Goal: Task Accomplishment & Management: Manage account settings

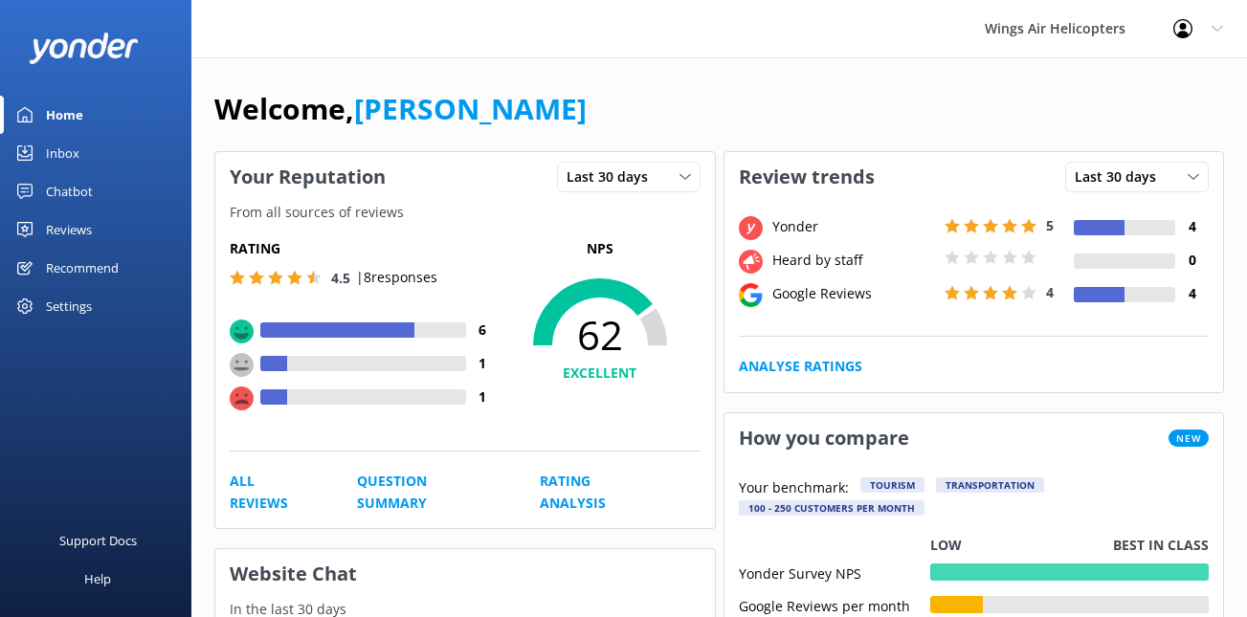
click at [68, 228] on div "Reviews" at bounding box center [69, 229] width 46 height 38
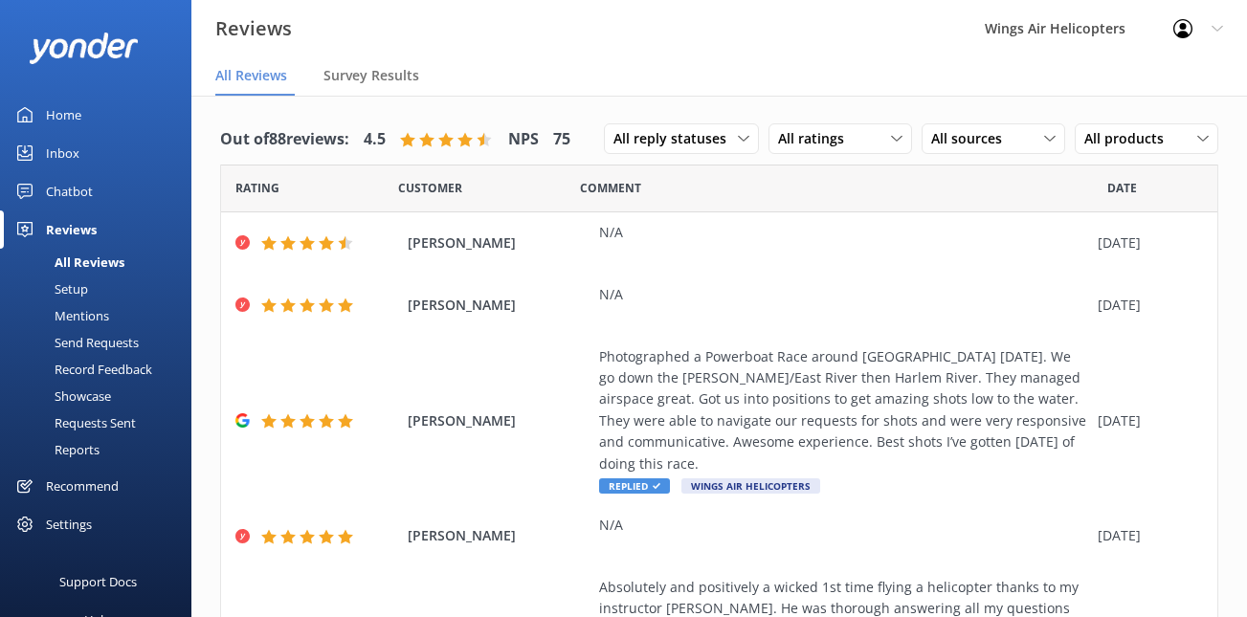
click at [110, 428] on div "Requests Sent" at bounding box center [73, 422] width 124 height 27
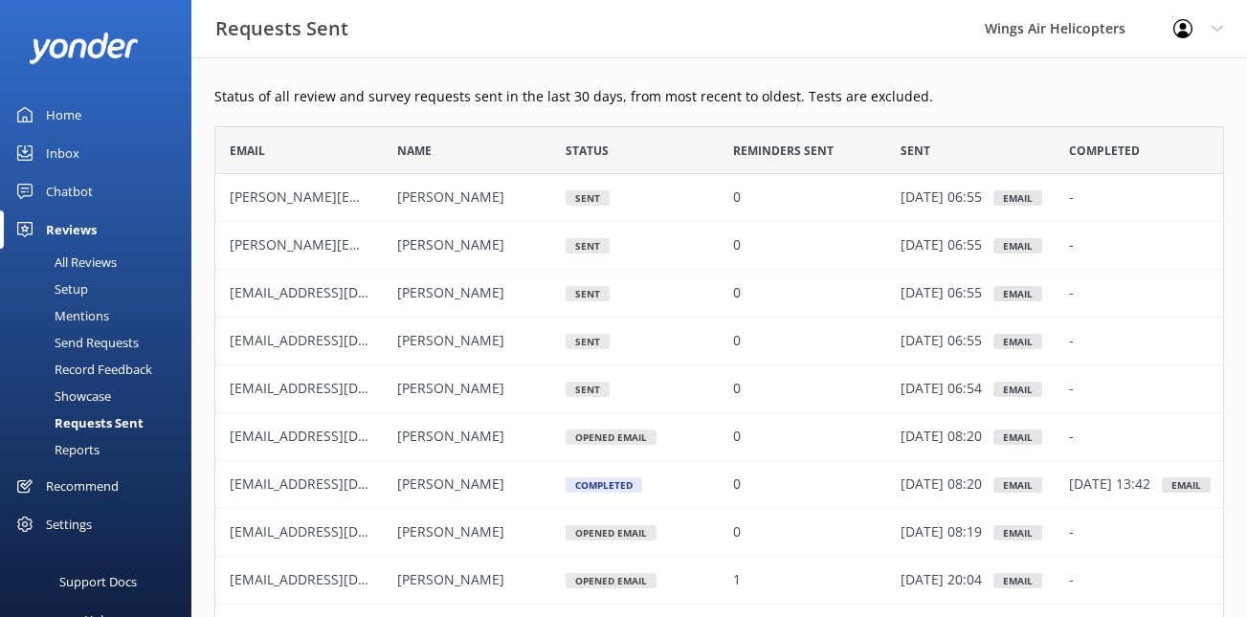
scroll to position [528, 1009]
click at [102, 339] on div "Send Requests" at bounding box center [74, 342] width 127 height 27
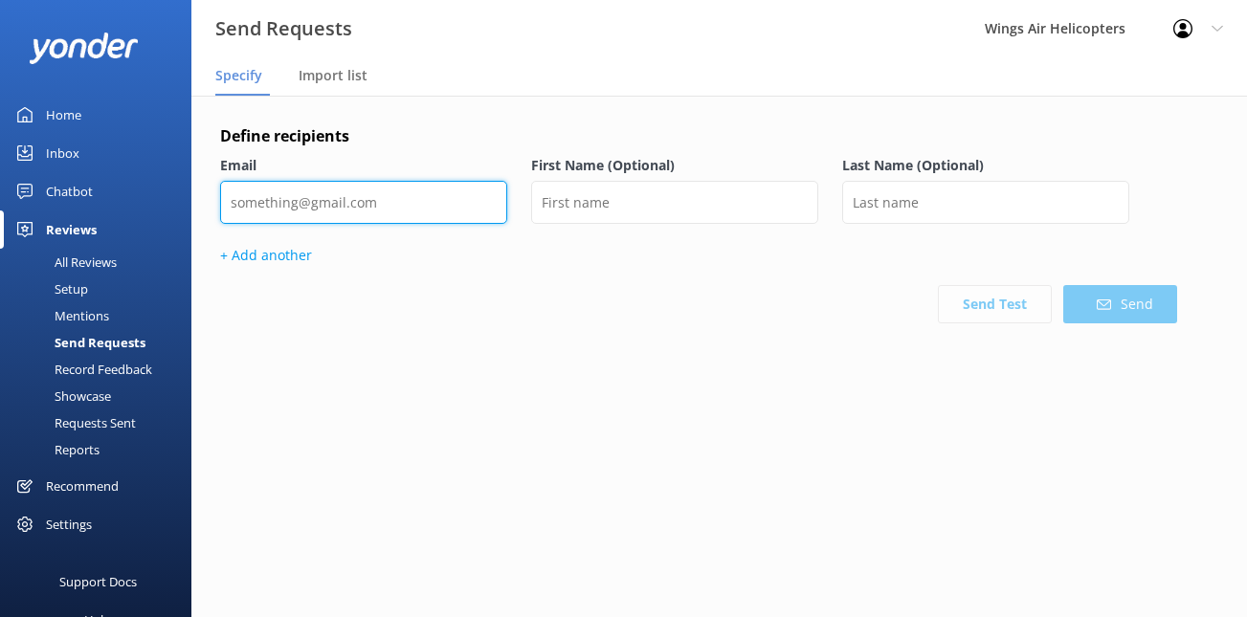
click at [447, 194] on input "email" at bounding box center [363, 202] width 287 height 43
paste input "[EMAIL_ADDRESS][DOMAIN_NAME]"
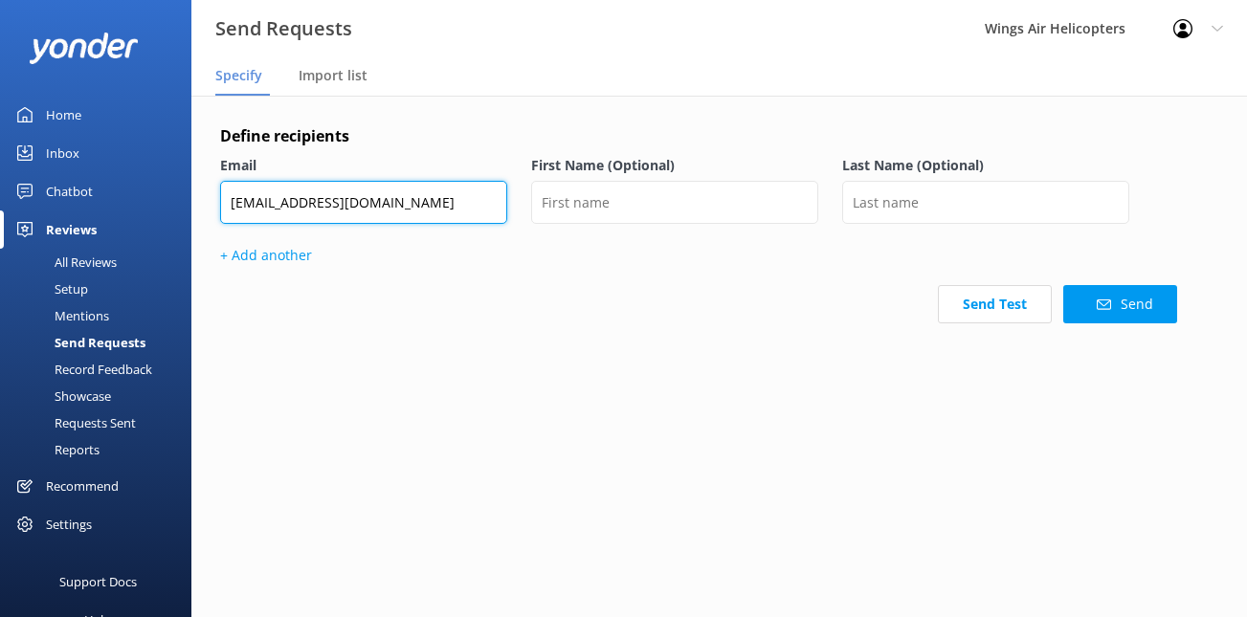
type input "[EMAIL_ADDRESS][DOMAIN_NAME]"
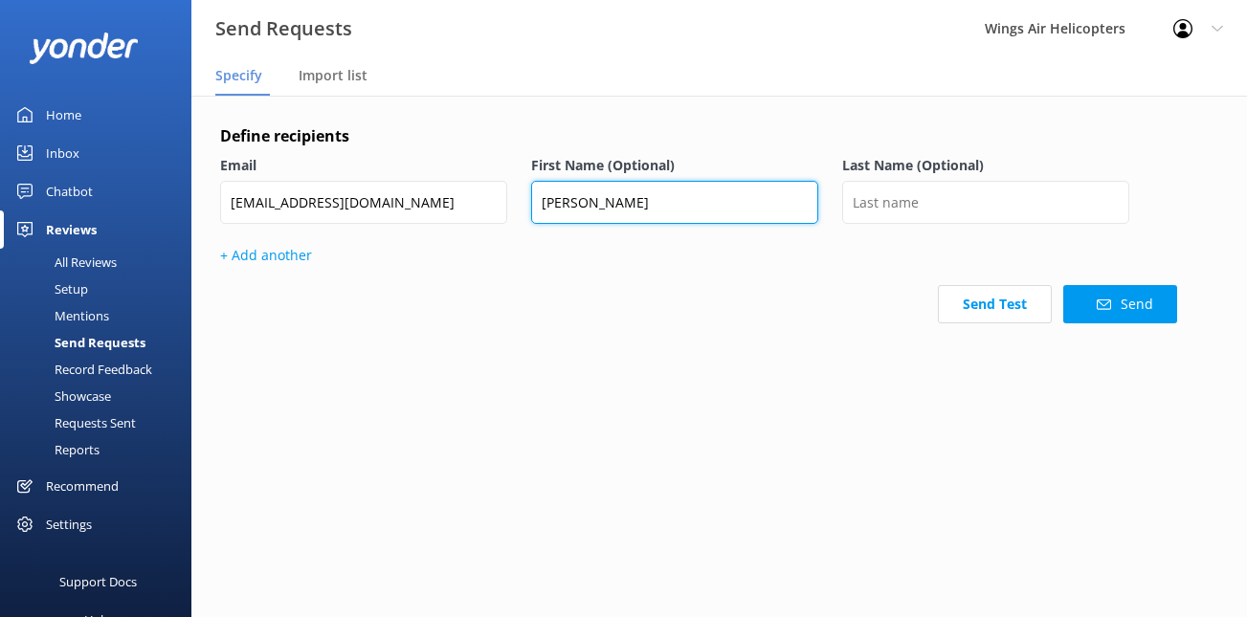
type input "[PERSON_NAME]"
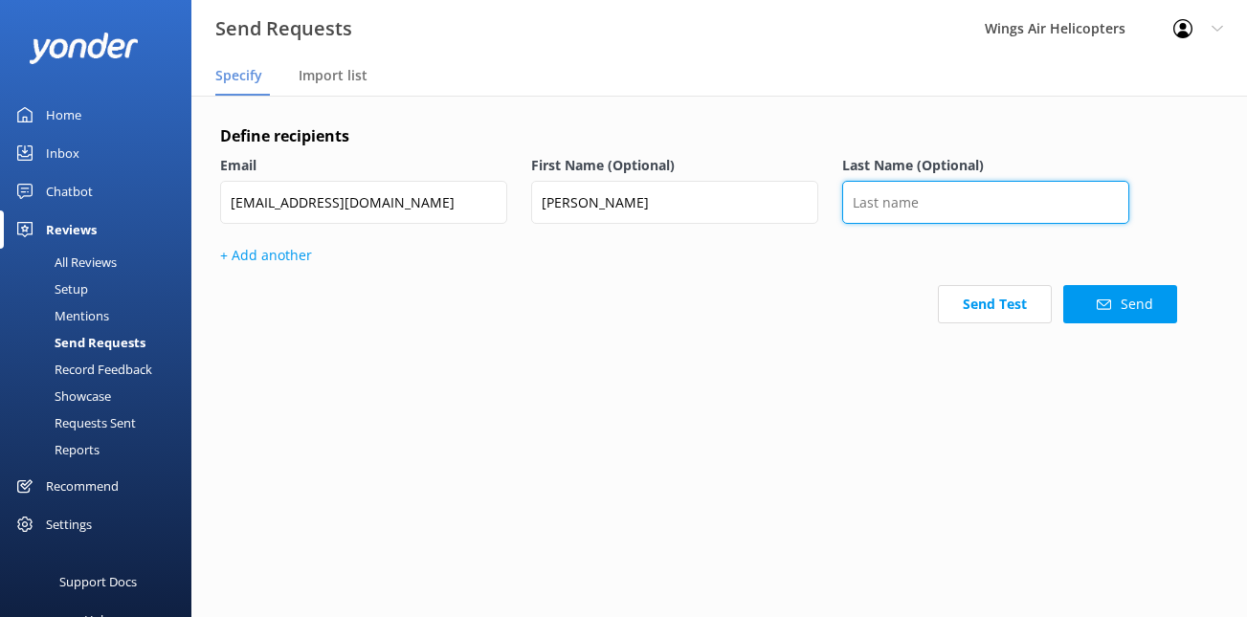
paste input "[PERSON_NAME]"
type input "[PERSON_NAME]"
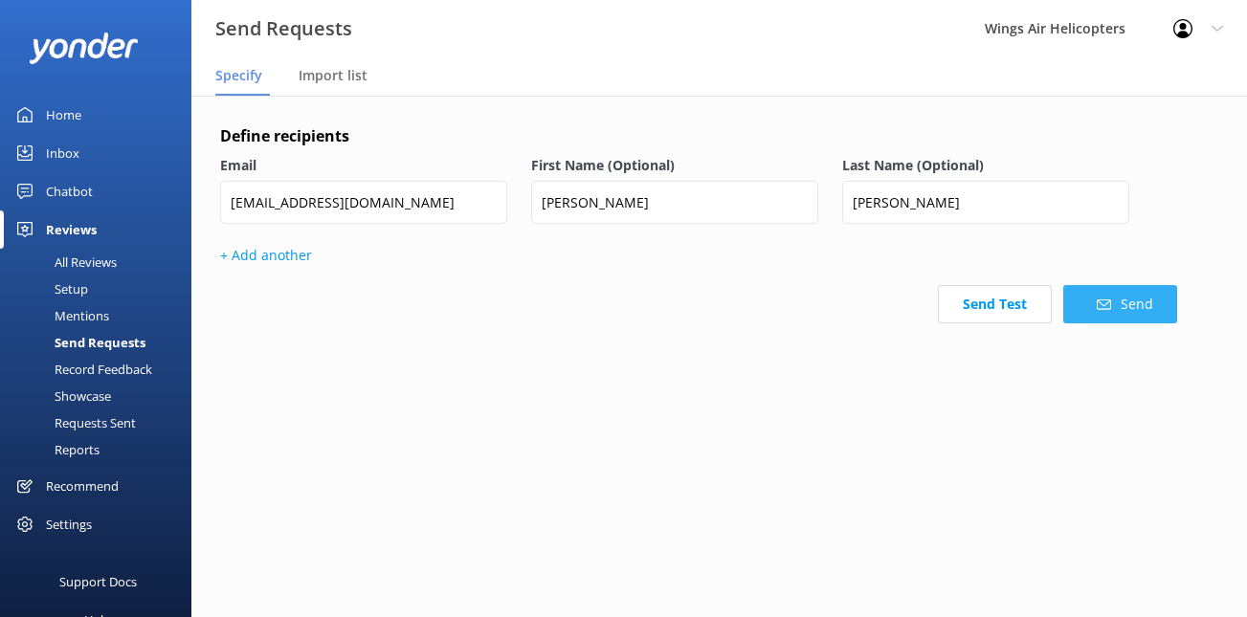
click at [1095, 315] on button "Send" at bounding box center [1120, 304] width 114 height 38
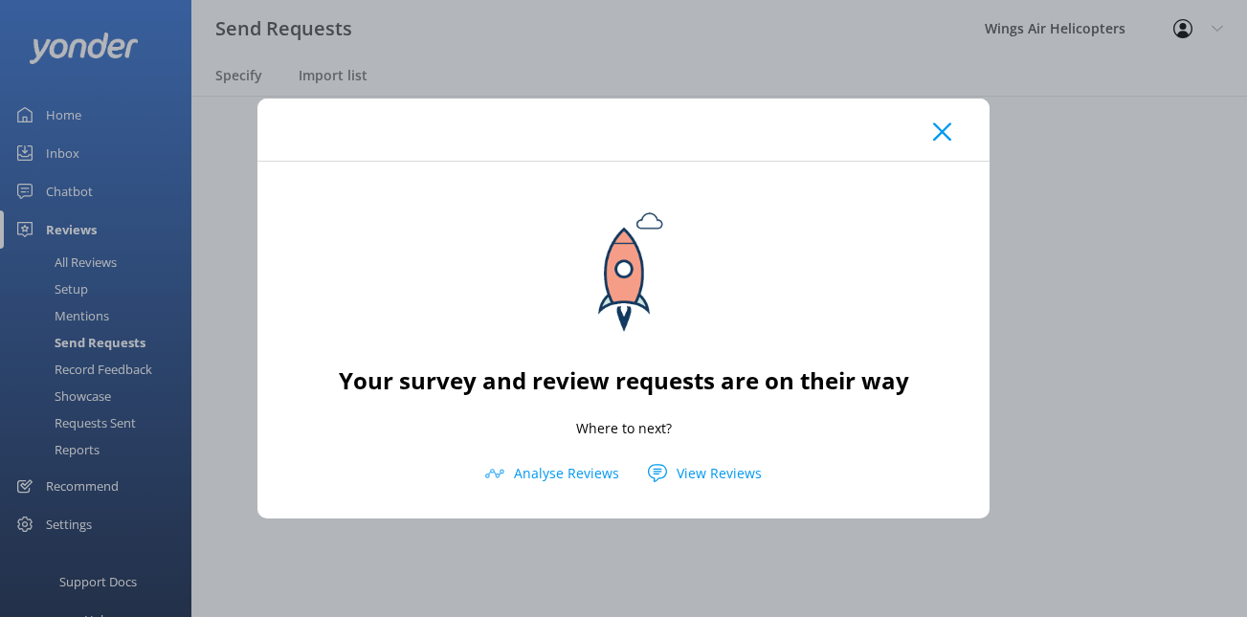
click at [941, 133] on use at bounding box center [942, 131] width 18 height 18
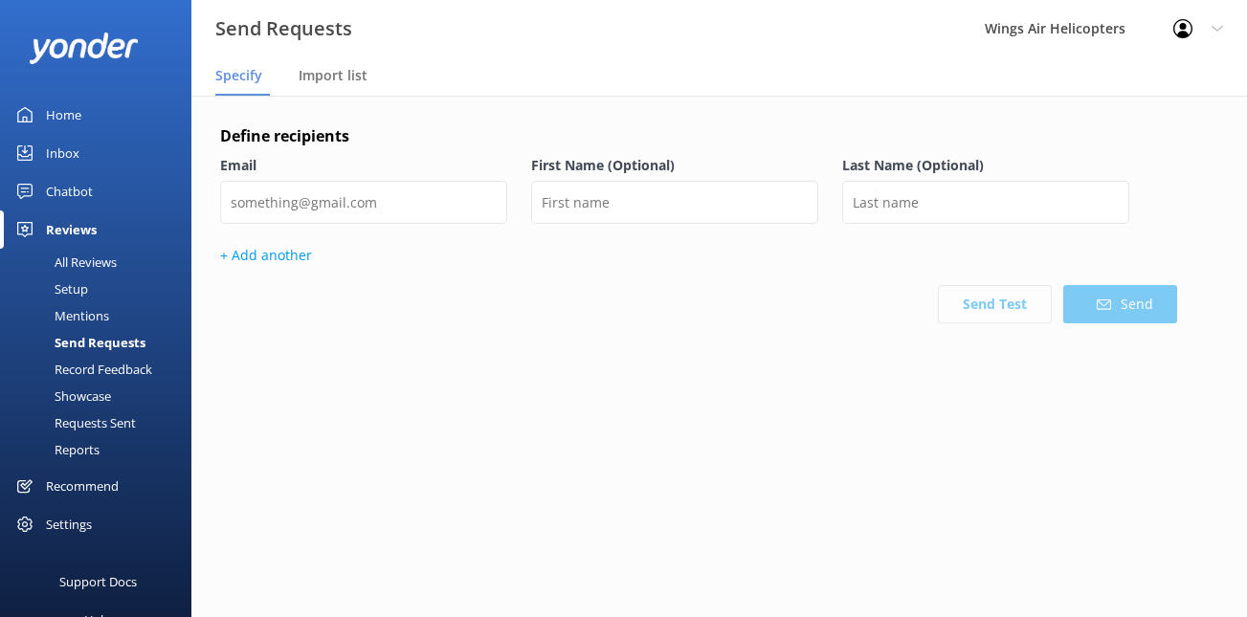
click at [89, 262] on div "All Reviews" at bounding box center [63, 262] width 105 height 27
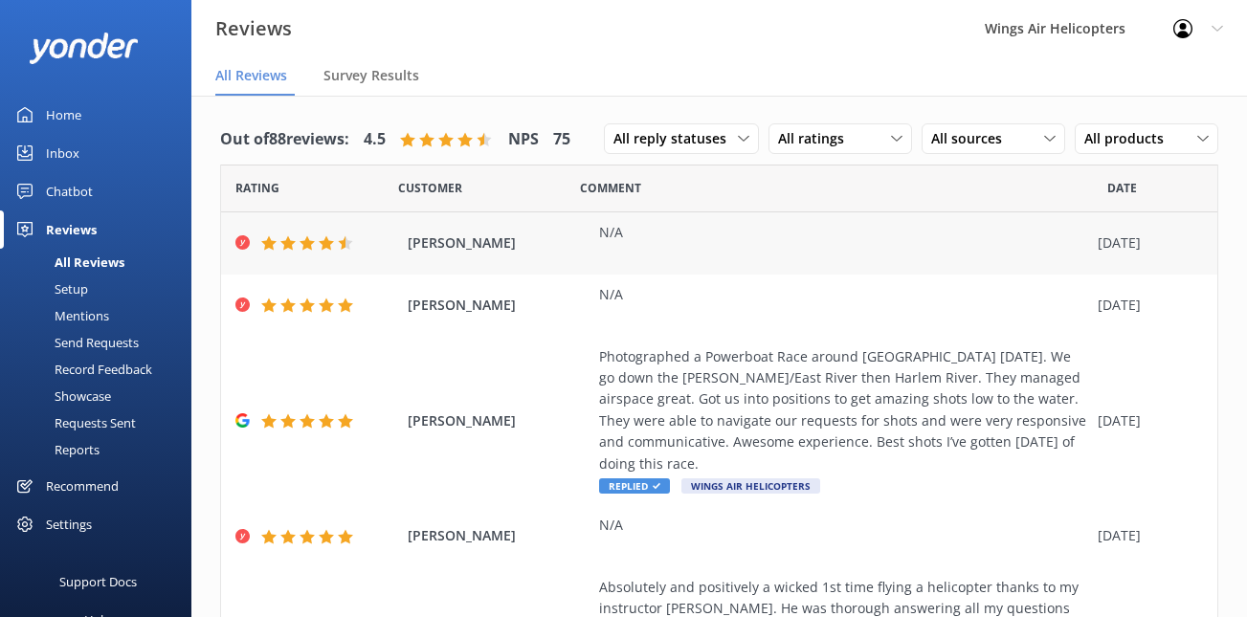
click at [585, 247] on span "[PERSON_NAME]" at bounding box center [499, 242] width 182 height 21
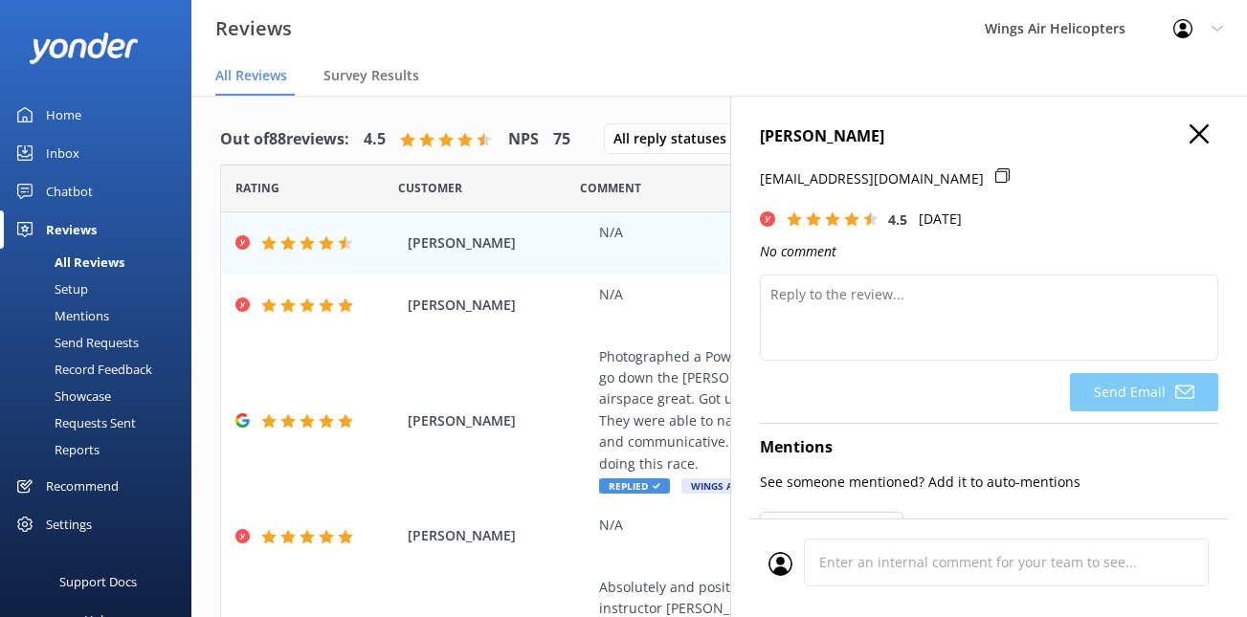
click at [1199, 128] on icon "button" at bounding box center [1198, 133] width 19 height 19
